Goal: Navigation & Orientation: Find specific page/section

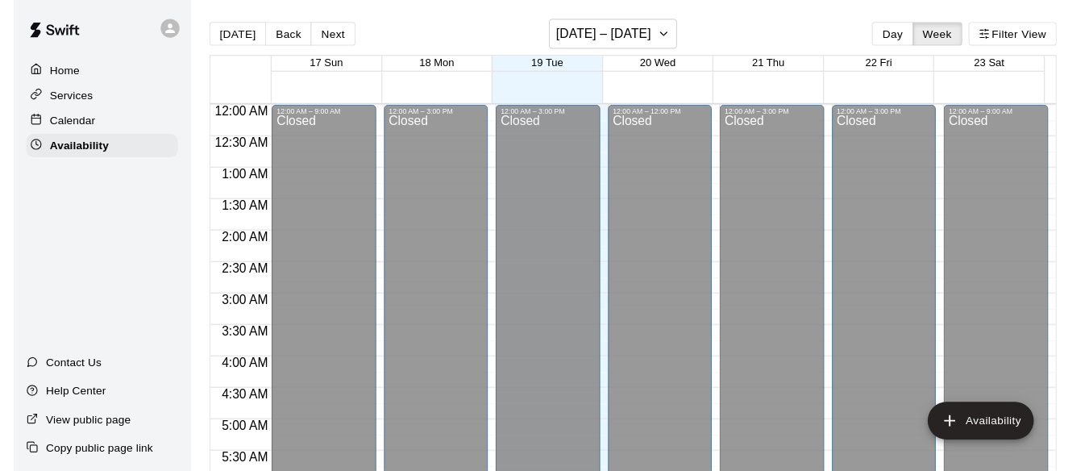
scroll to position [803, 0]
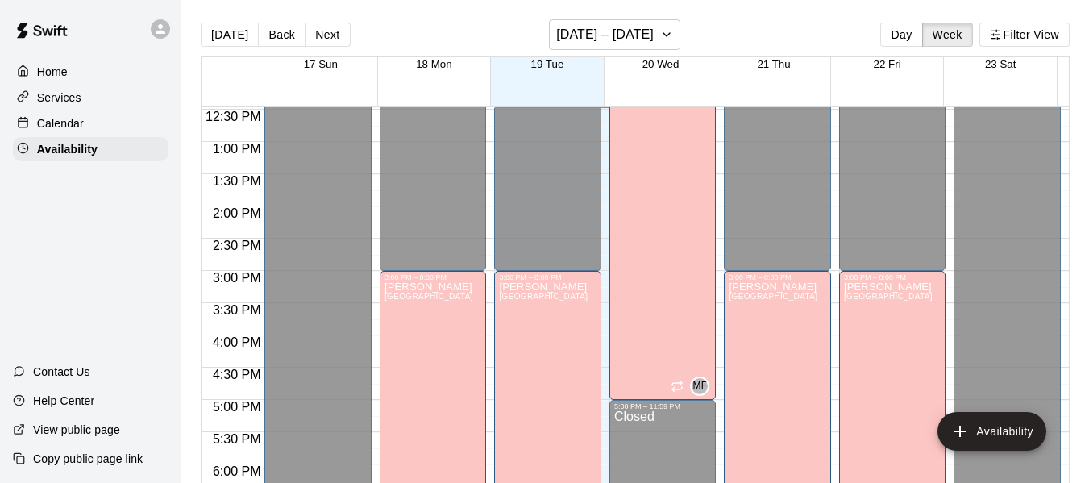
click at [77, 122] on p "Calendar" at bounding box center [60, 123] width 47 height 16
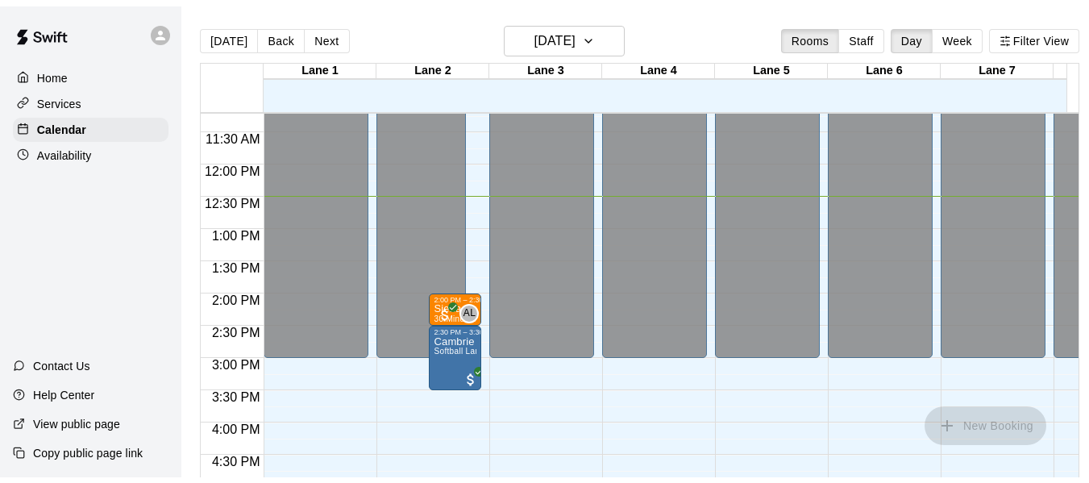
scroll to position [722, 0]
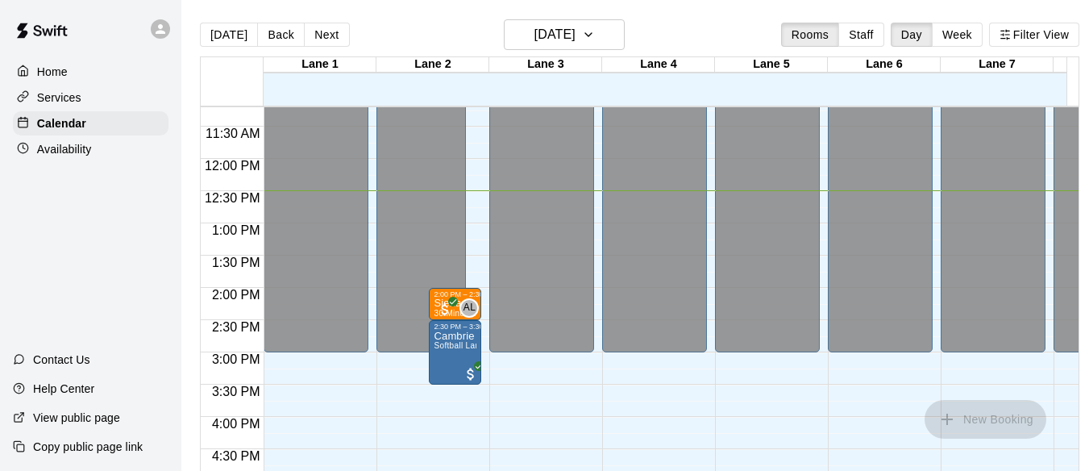
click at [73, 153] on p "Availability" at bounding box center [64, 149] width 55 height 16
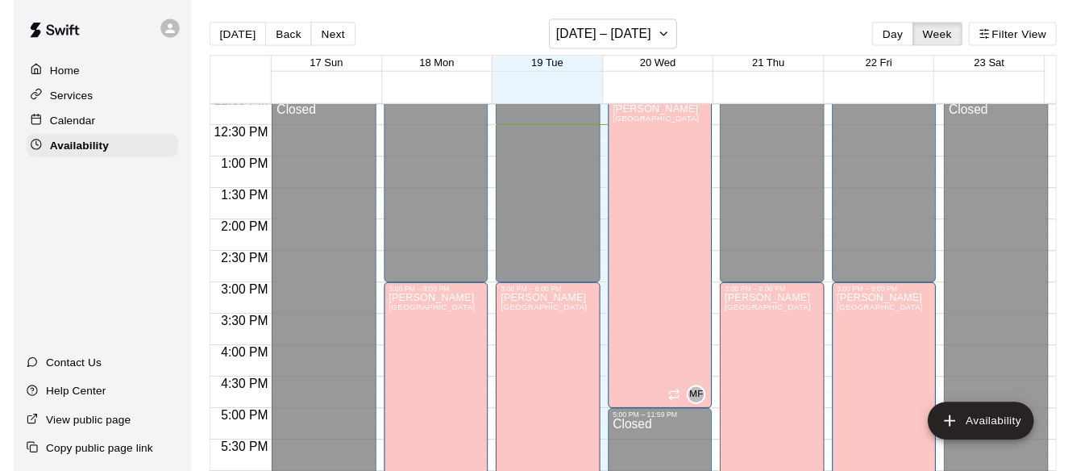
scroll to position [766, 0]
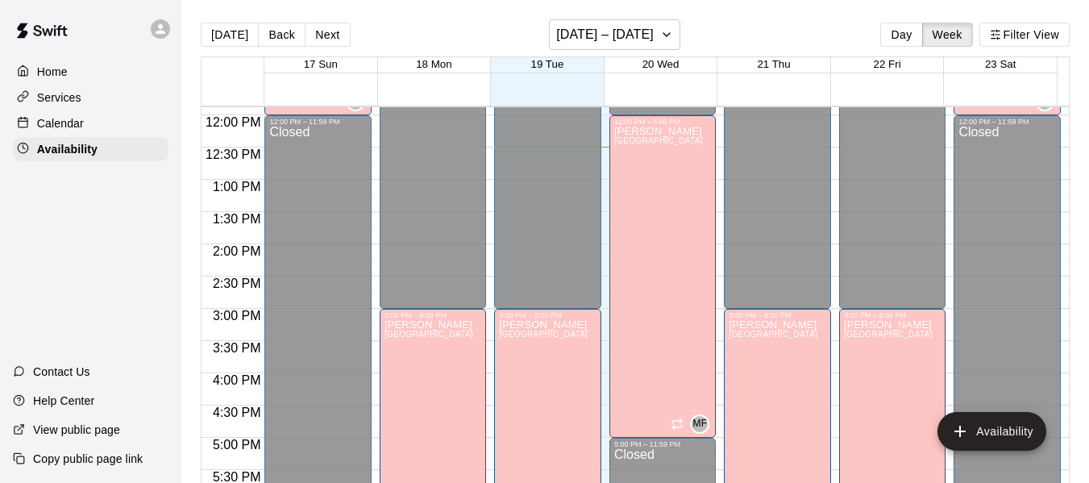
click at [71, 122] on p "Calendar" at bounding box center [60, 123] width 47 height 16
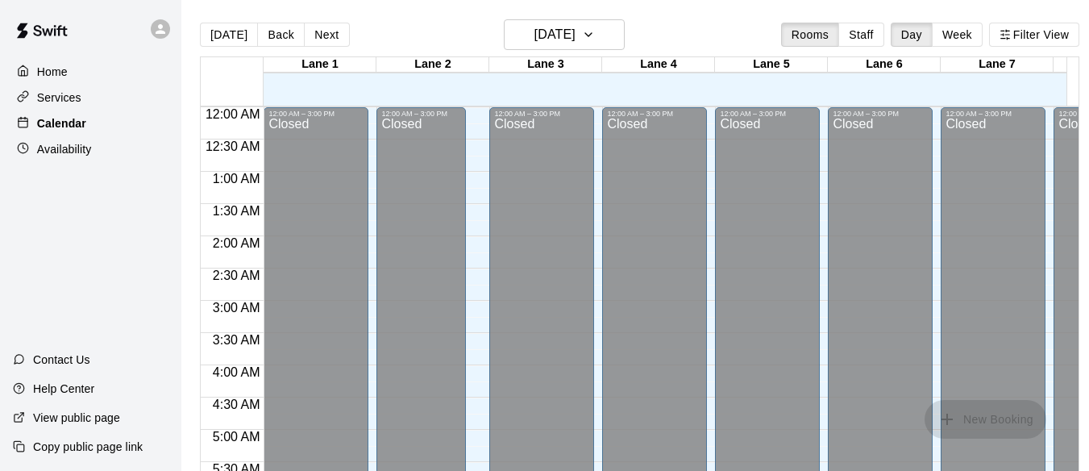
scroll to position [806, 0]
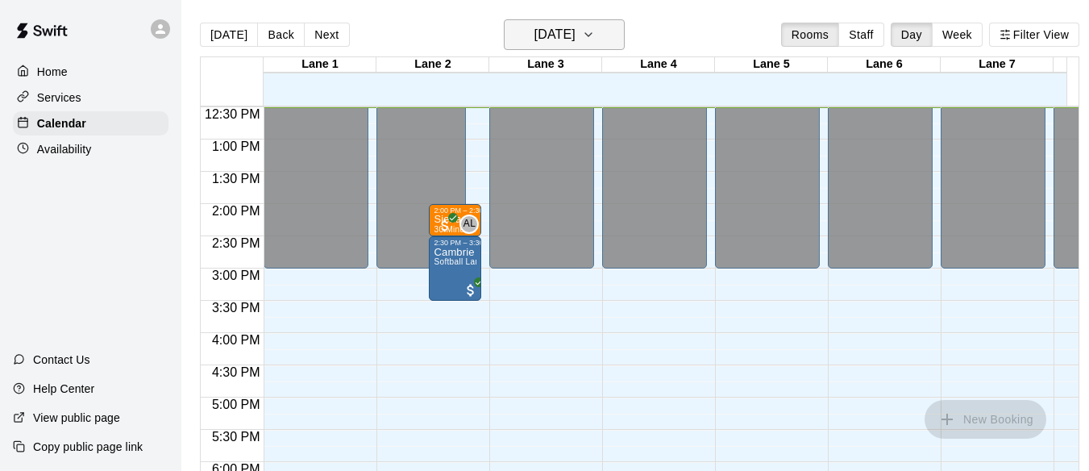
click at [595, 30] on icon "button" at bounding box center [588, 34] width 13 height 19
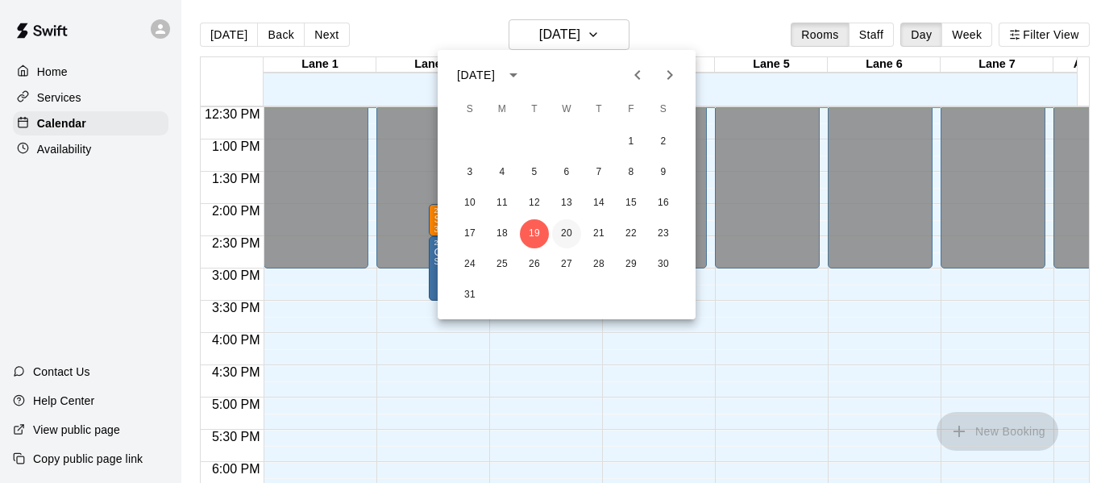
click at [568, 234] on button "20" at bounding box center [566, 233] width 29 height 29
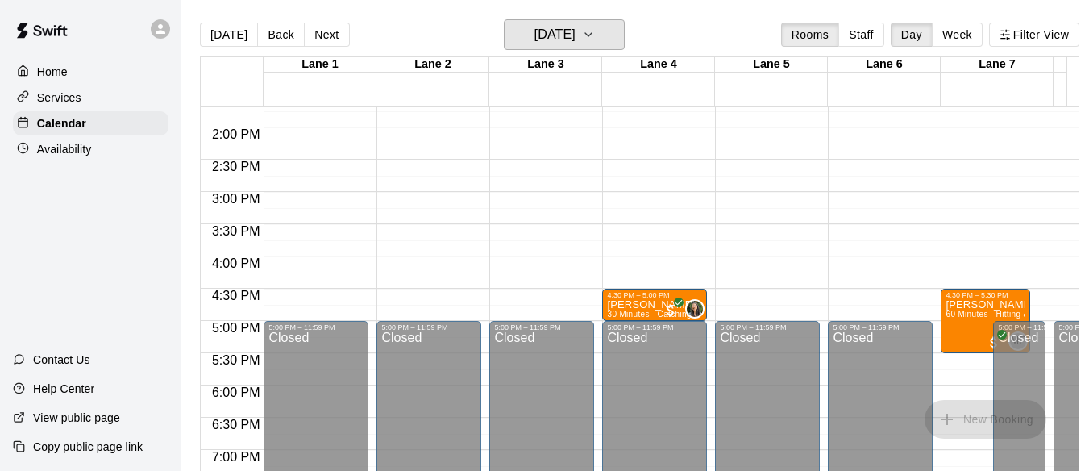
scroll to position [883, 0]
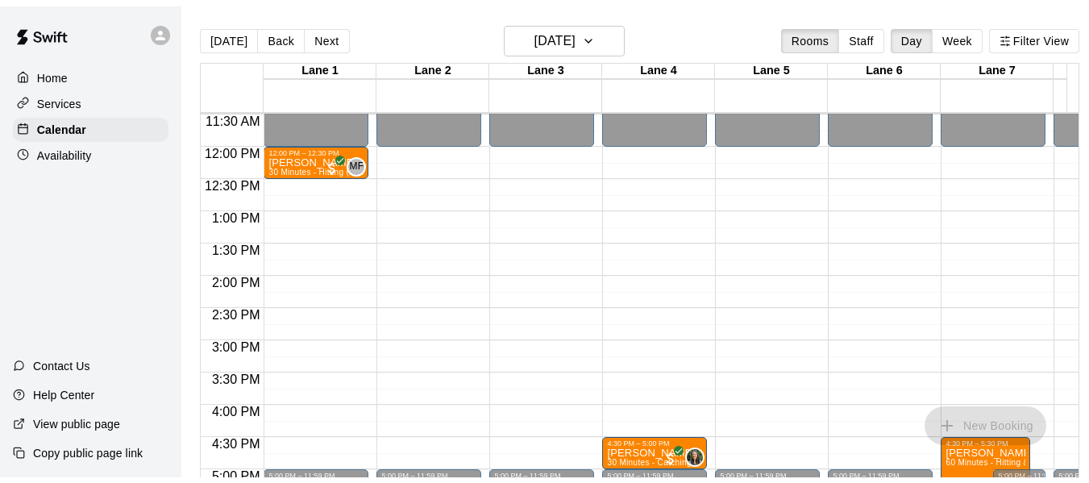
scroll to position [739, 0]
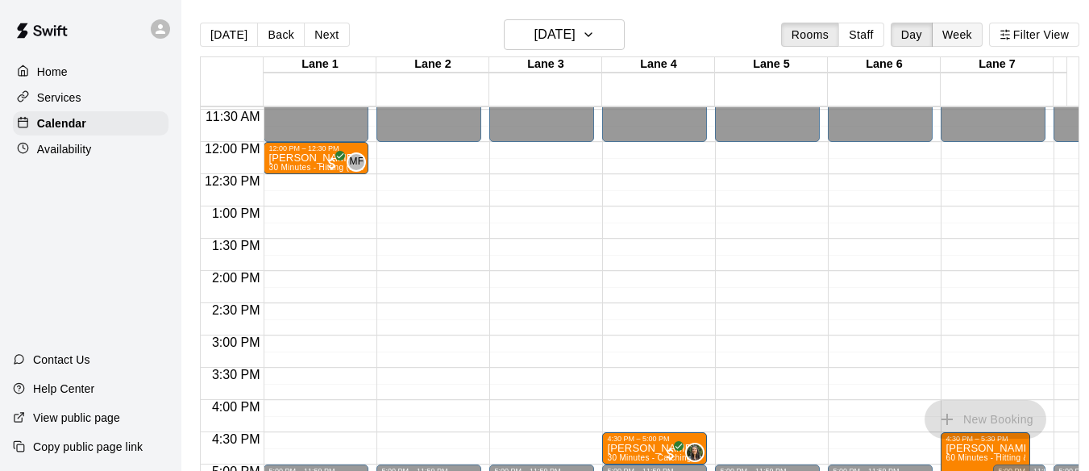
click at [970, 30] on button "Week" at bounding box center [957, 35] width 51 height 24
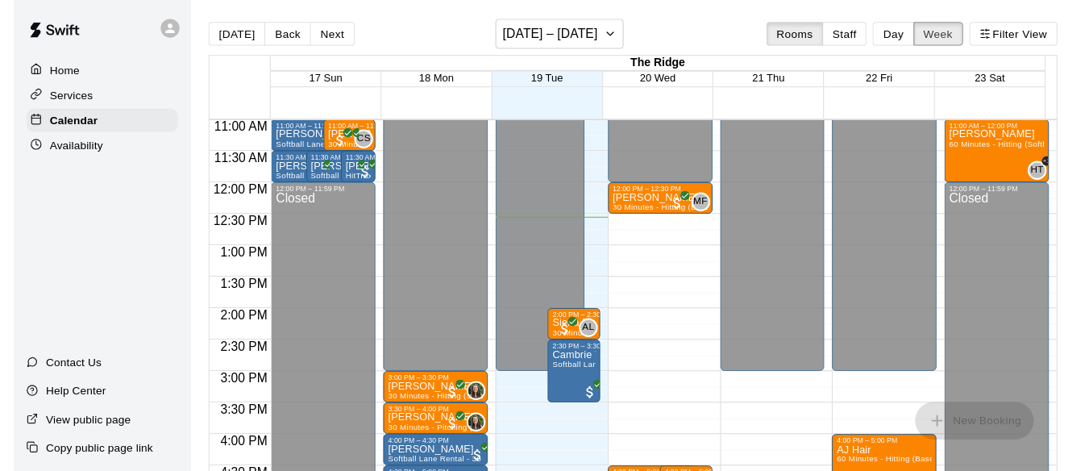
scroll to position [711, 0]
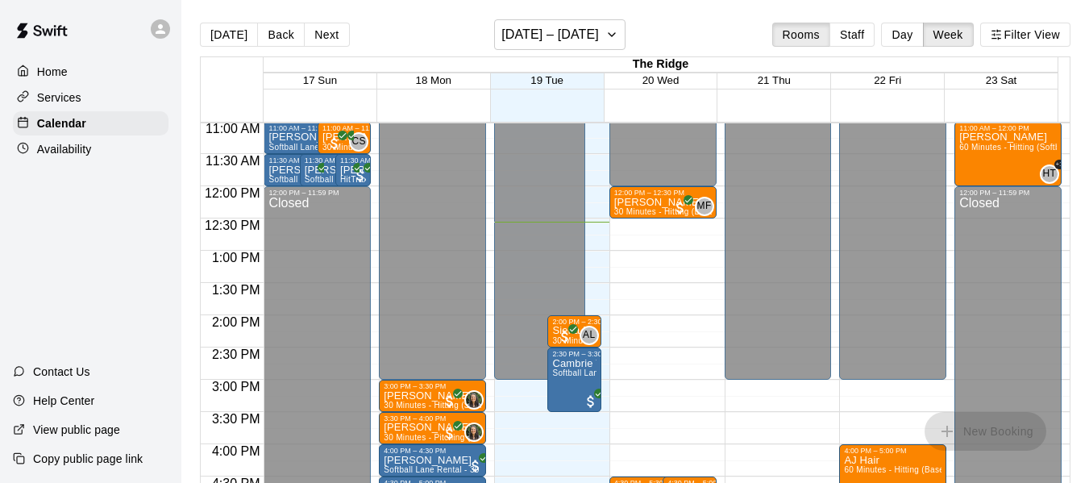
click at [55, 73] on p "Home" at bounding box center [52, 72] width 31 height 16
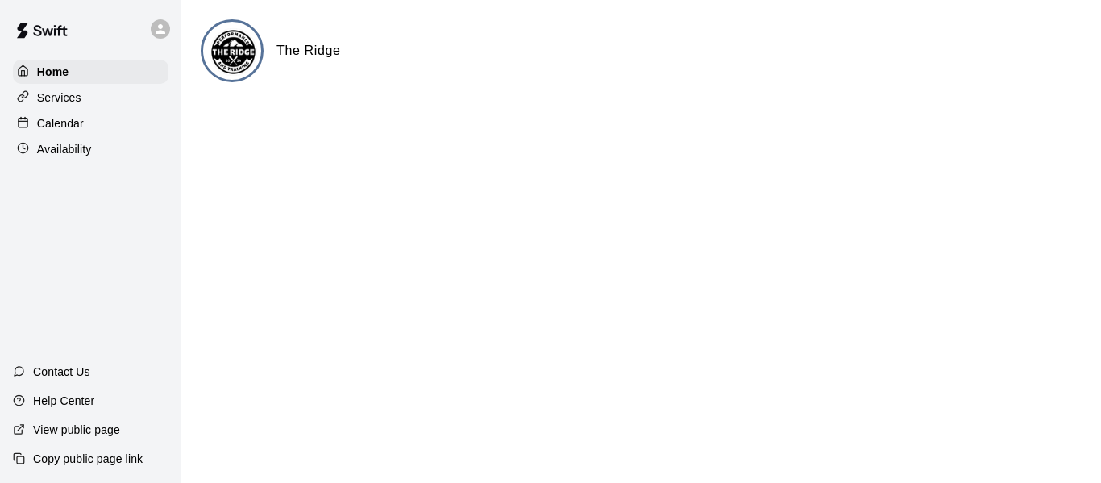
click at [68, 126] on p "Calendar" at bounding box center [60, 123] width 47 height 16
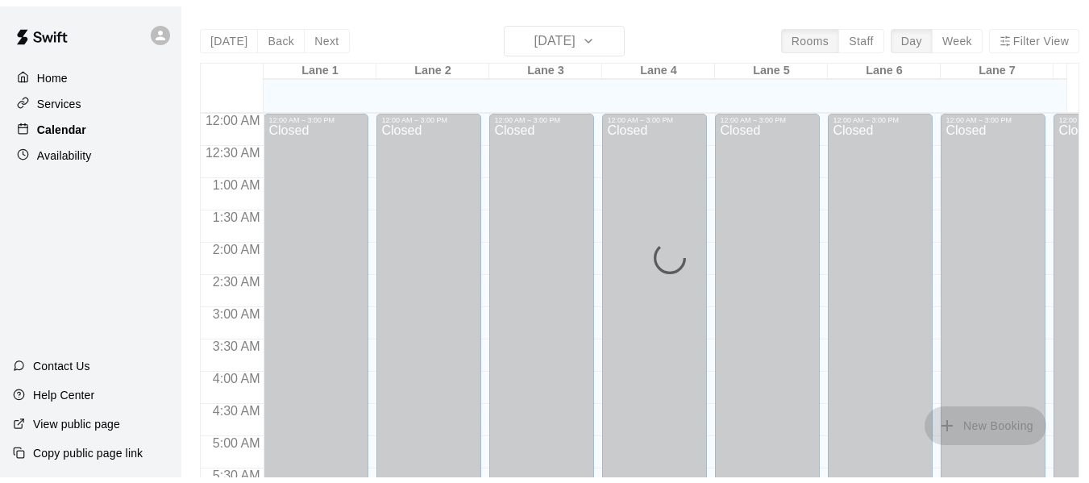
scroll to position [813, 0]
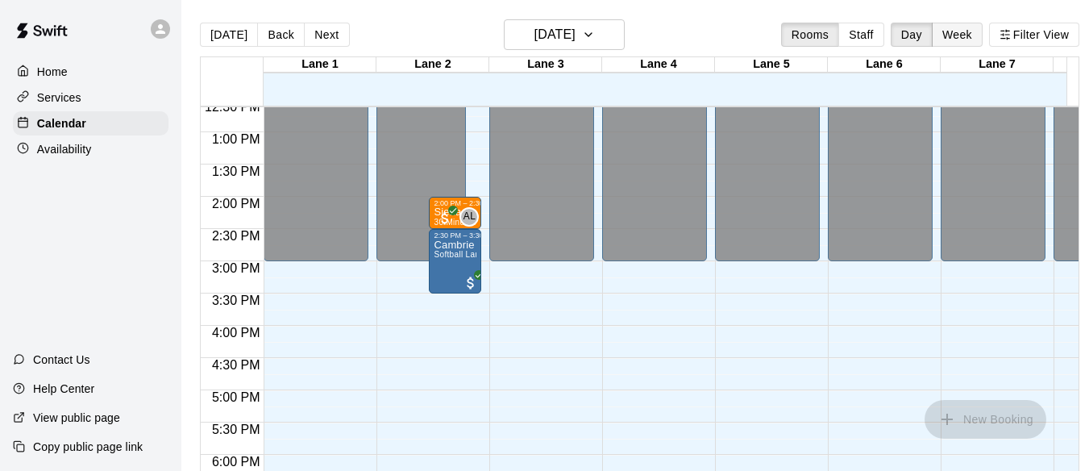
click at [964, 34] on button "Week" at bounding box center [957, 35] width 51 height 24
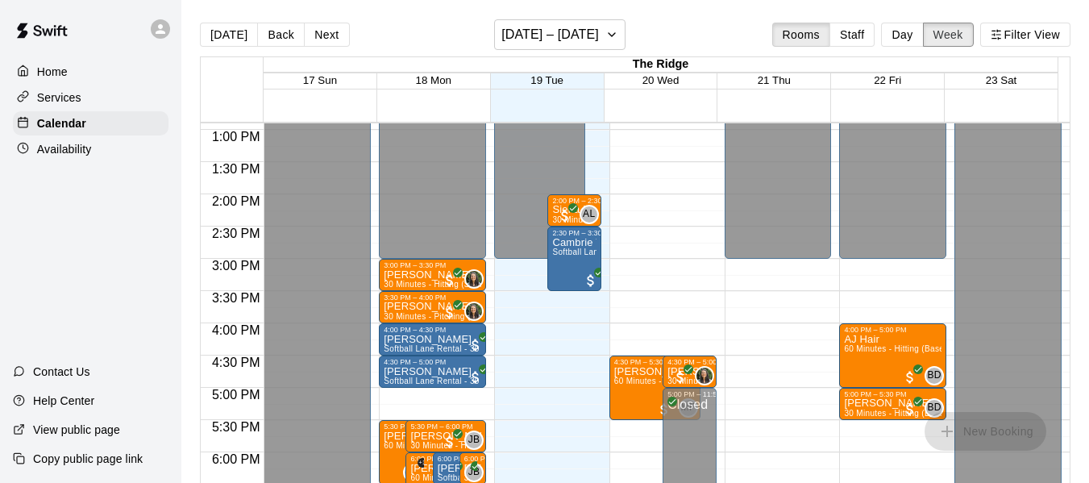
scroll to position [832, 0]
click at [51, 68] on p "Home" at bounding box center [52, 72] width 31 height 16
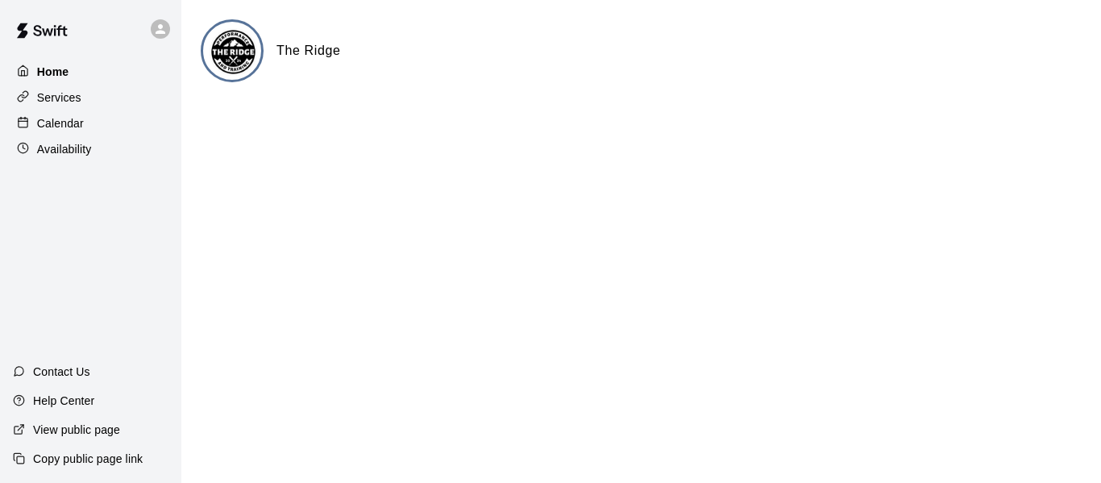
click at [48, 67] on p "Home" at bounding box center [53, 72] width 32 height 16
click at [55, 151] on p "Availability" at bounding box center [64, 149] width 55 height 16
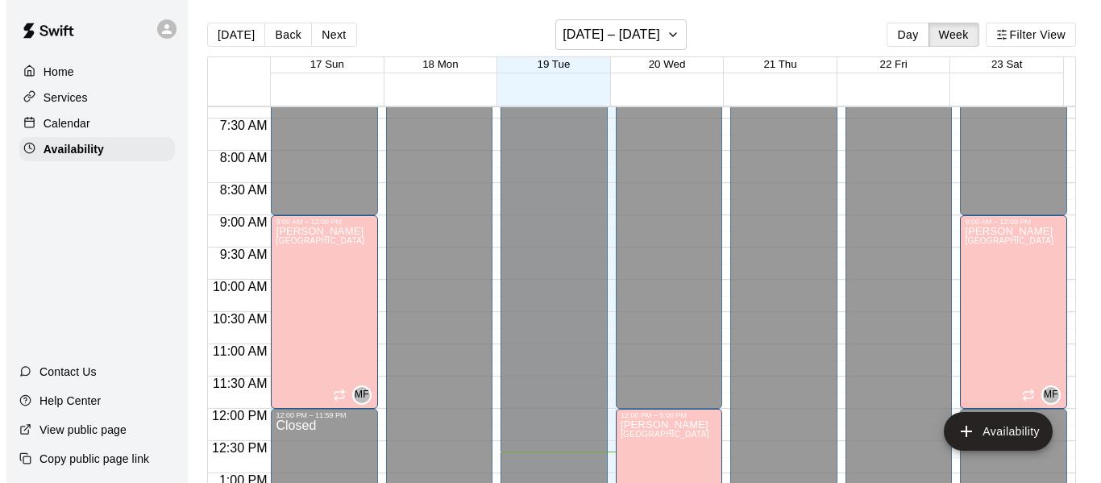
scroll to position [471, 0]
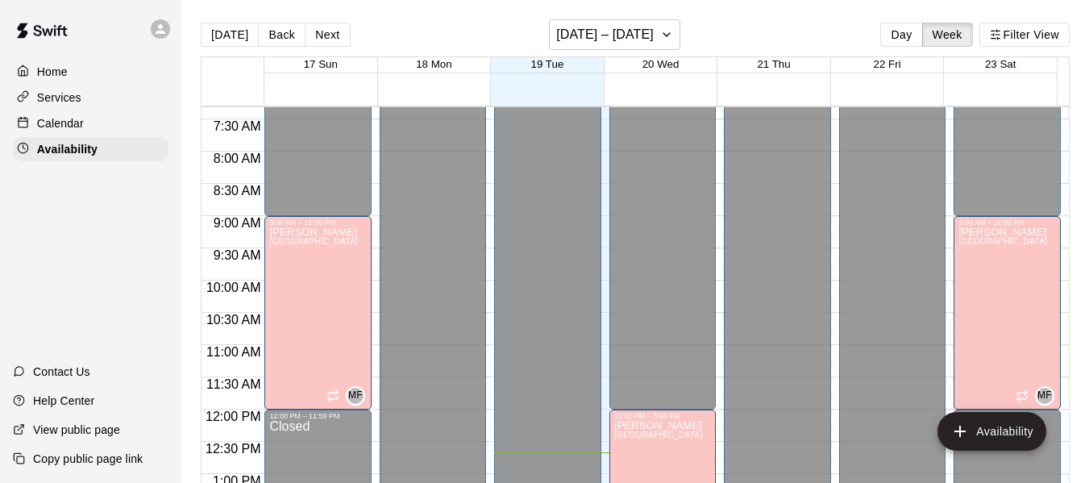
click at [55, 65] on p "Home" at bounding box center [52, 72] width 31 height 16
